Goal: Check status: Check status

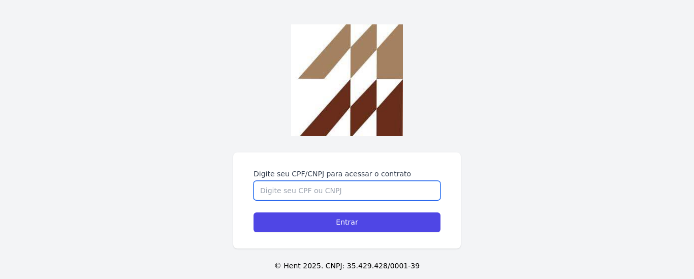
click at [254, 181] on input "Digite seu CPF/CNPJ para acessar o contrato" at bounding box center [347, 190] width 187 height 19
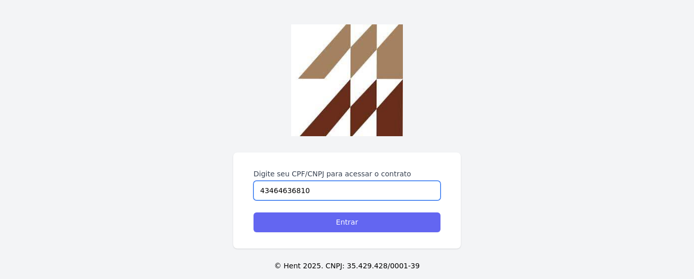
type input "43464636810"
click at [254, 212] on input "Entrar" at bounding box center [347, 222] width 187 height 20
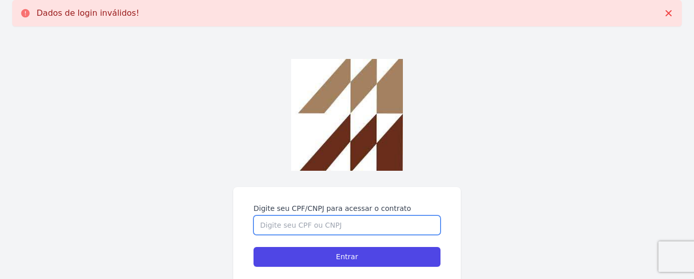
click at [267, 218] on input "Digite seu CPF/CNPJ para acessar o contrato" at bounding box center [347, 225] width 187 height 19
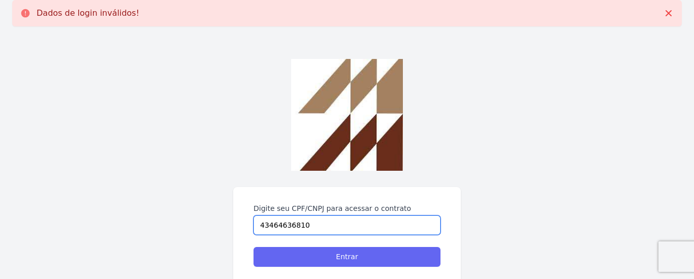
type input "43464636810"
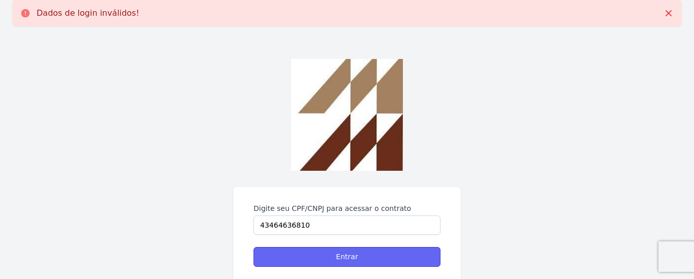
click at [349, 257] on input "Entrar" at bounding box center [347, 257] width 187 height 20
